Goal: Navigation & Orientation: Understand site structure

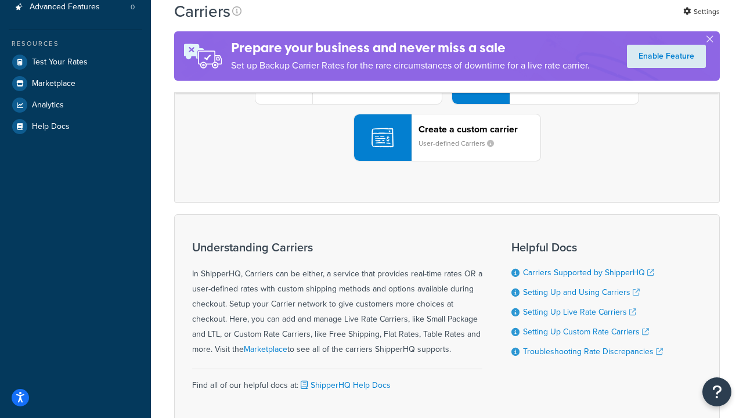
click at [447, 161] on div "UPS® Published daily rates FedEx List rates USPS Online rates See all live rate…" at bounding box center [446, 80] width 521 height 161
click at [578, 21] on header "FedEx" at bounding box center [578, 15] width 122 height 11
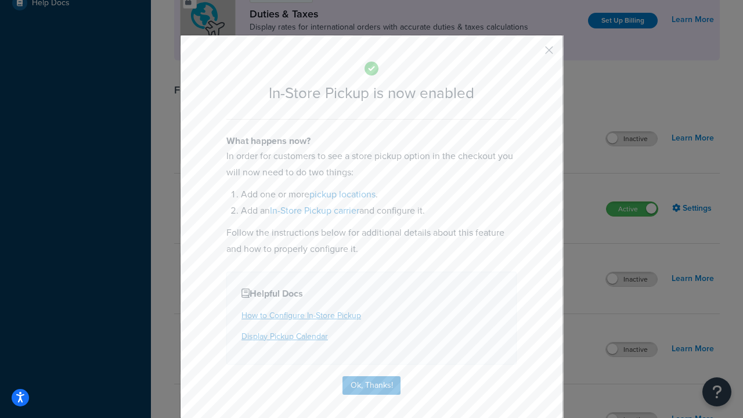
click at [532, 54] on button "button" at bounding box center [532, 54] width 3 height 3
